Goal: Task Accomplishment & Management: Manage account settings

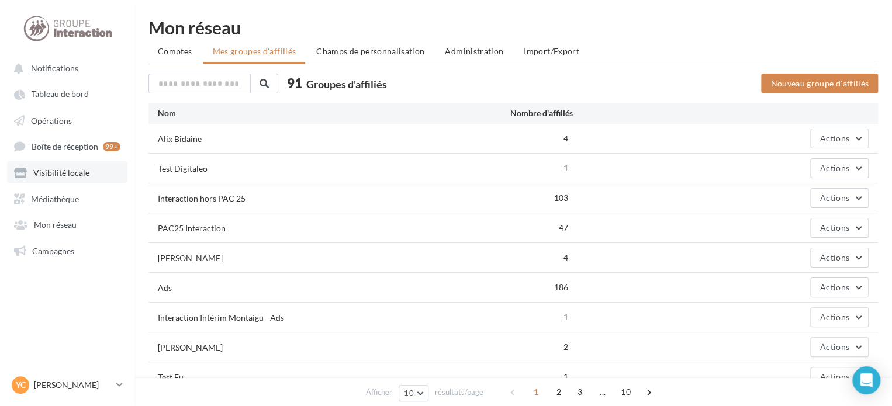
drag, startPoint x: 75, startPoint y: 171, endPoint x: 120, endPoint y: 160, distance: 46.4
click at [75, 171] on span "Visibilité locale" at bounding box center [61, 173] width 56 height 10
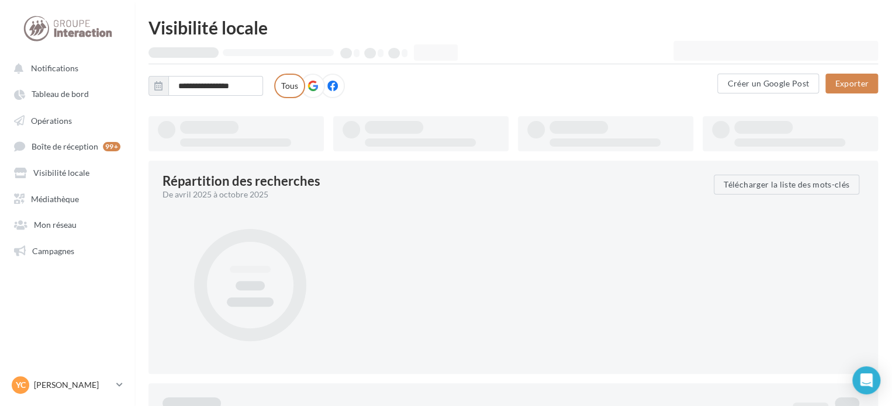
click at [704, 47] on div at bounding box center [776, 51] width 205 height 20
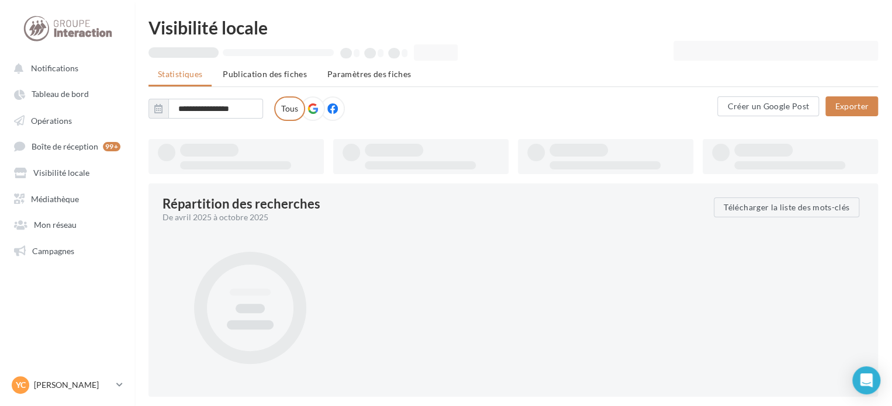
click at [706, 52] on div at bounding box center [776, 51] width 205 height 20
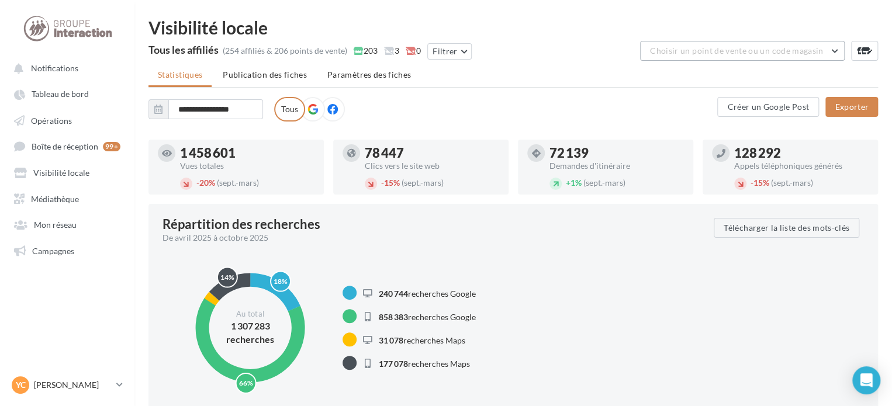
click at [702, 55] on span "Choisir un point de vente ou un code magasin" at bounding box center [736, 51] width 173 height 10
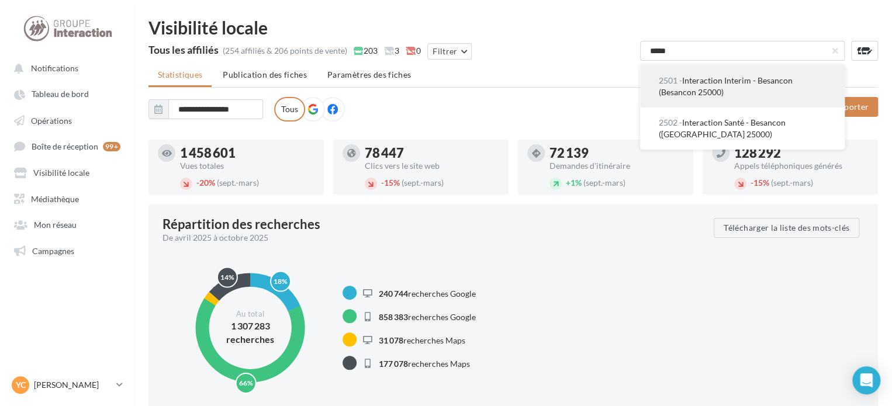
type input "*****"
click at [706, 80] on span "2501 - Interaction Interim - Besancon (Besancon 25000)" at bounding box center [726, 86] width 134 height 22
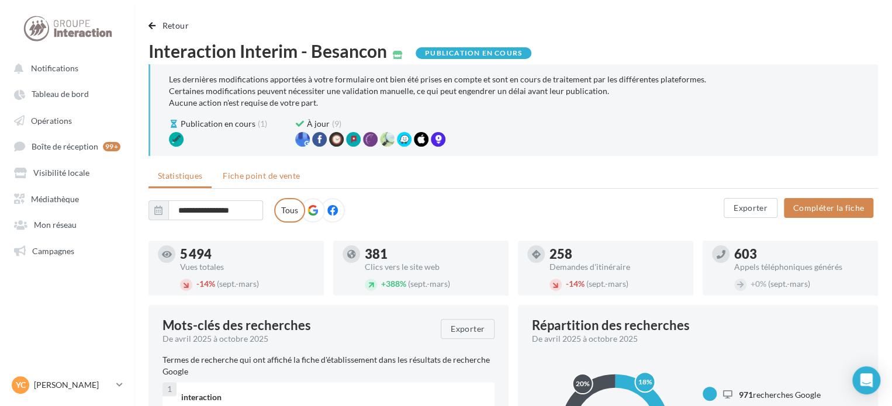
click at [267, 180] on span "Fiche point de vente" at bounding box center [261, 176] width 77 height 10
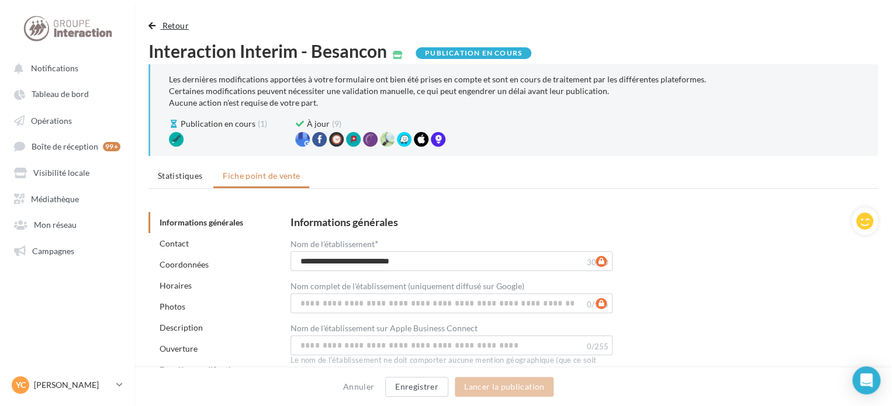
click at [152, 29] on span "button" at bounding box center [152, 26] width 7 height 8
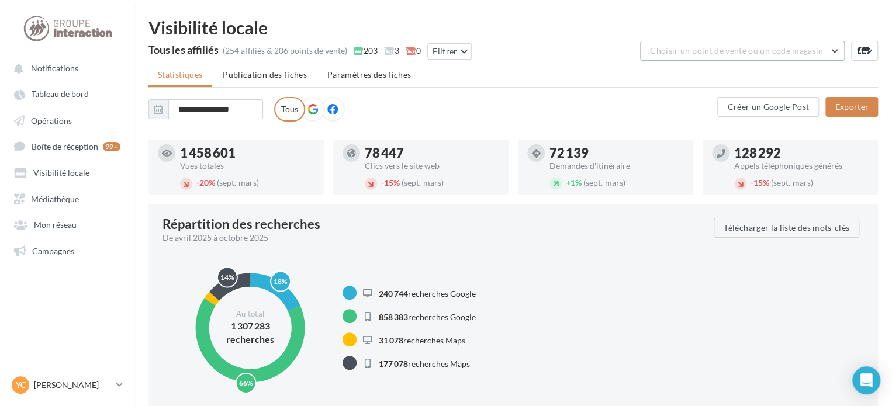
click at [703, 53] on span "Choisir un point de vente ou un code magasin" at bounding box center [736, 51] width 173 height 10
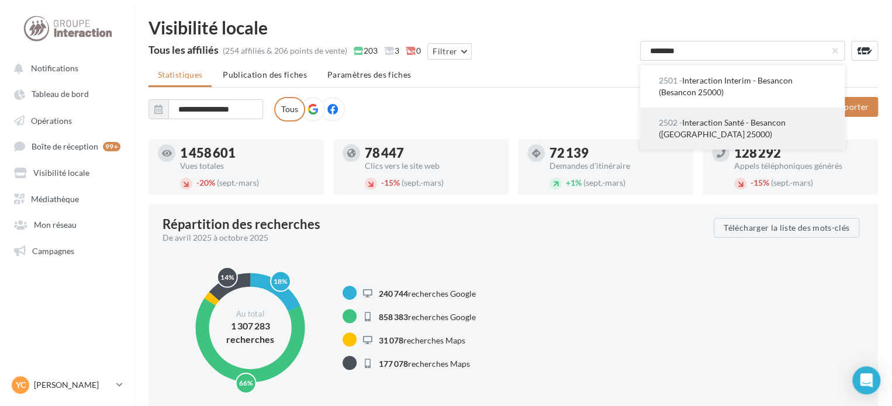
type input "********"
click at [741, 126] on span "2502 - Interaction Santé - [GEOGRAPHIC_DATA] ([GEOGRAPHIC_DATA] 25000)" at bounding box center [722, 129] width 127 height 22
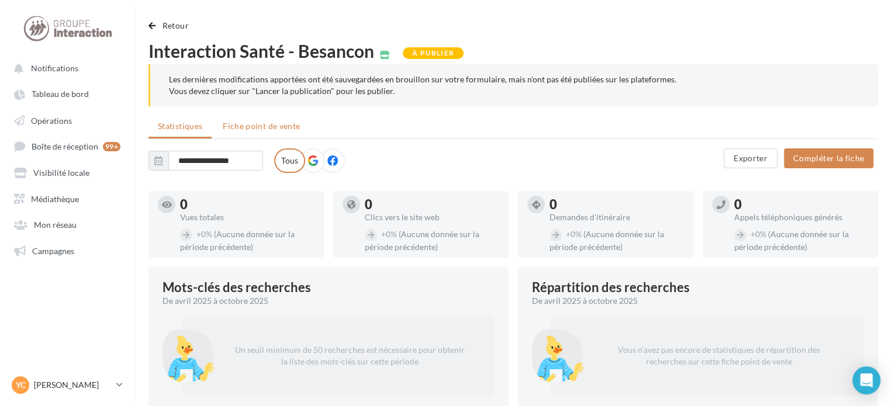
click at [250, 130] on span "Fiche point de vente" at bounding box center [261, 126] width 77 height 10
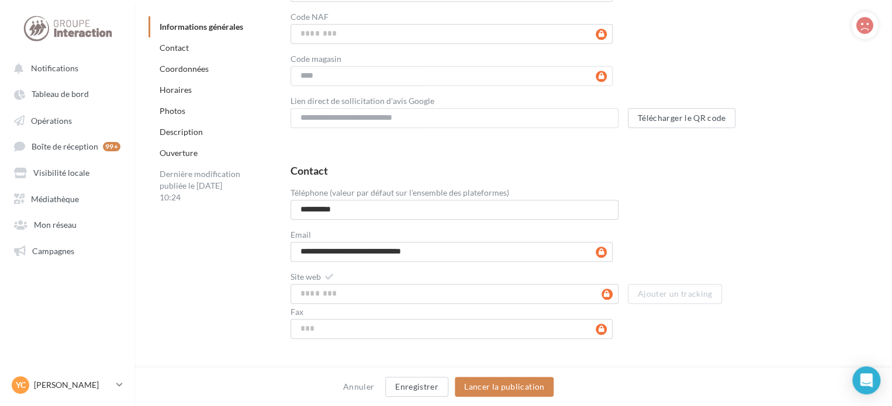
scroll to position [468, 0]
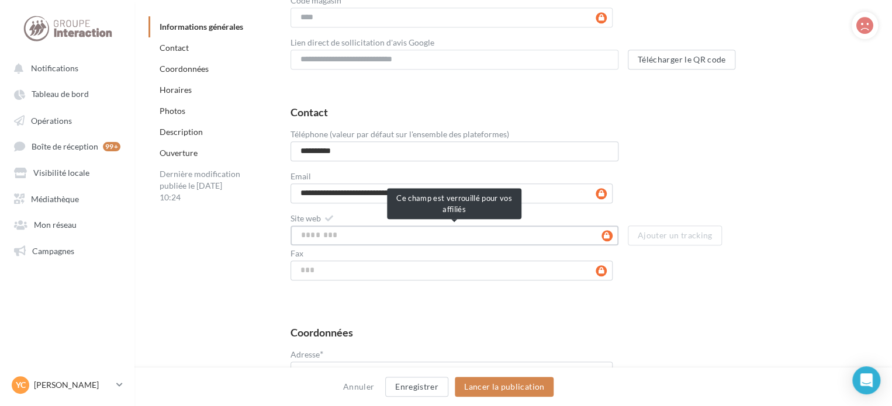
click at [395, 235] on input "Site web" at bounding box center [455, 236] width 328 height 20
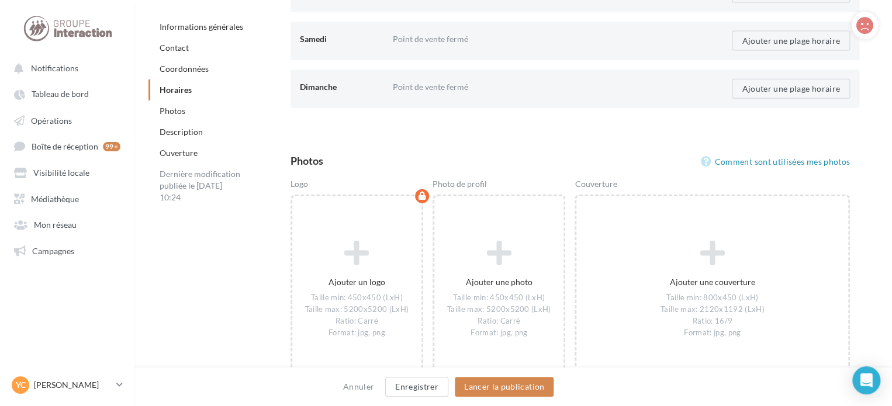
scroll to position [1228, 0]
